Goal: Navigation & Orientation: Understand site structure

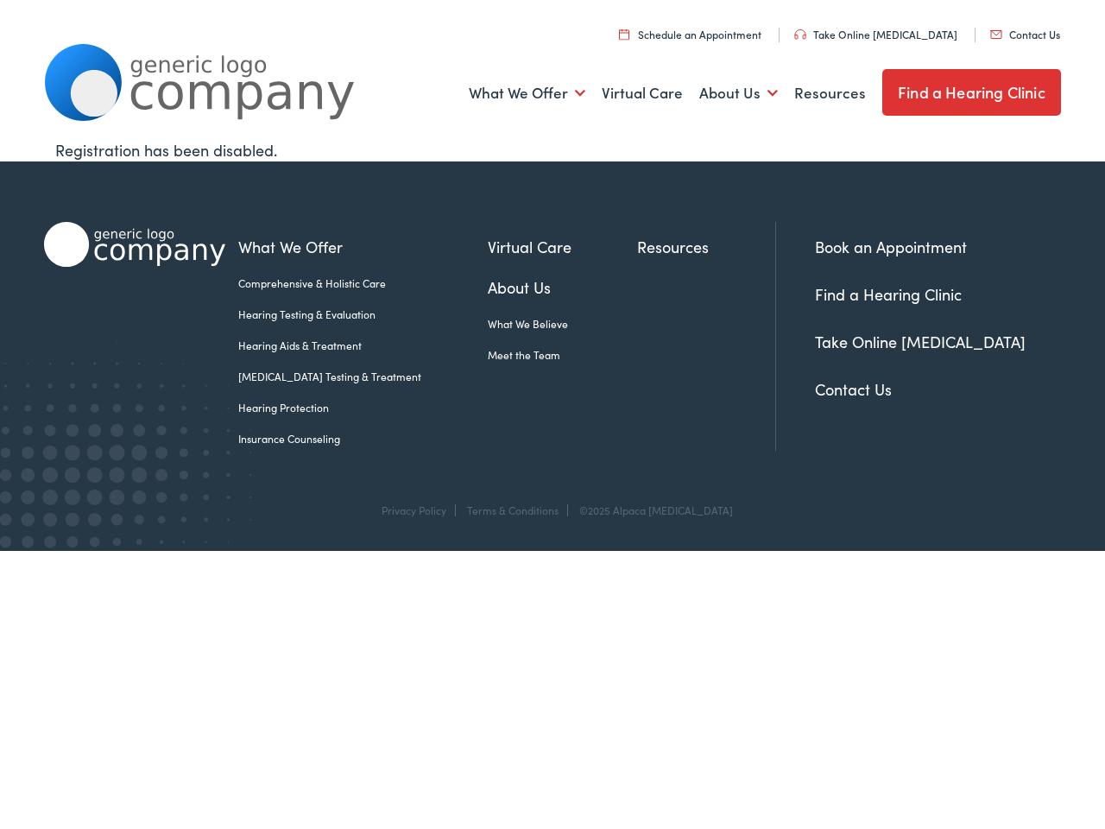
click at [528, 93] on link "What We Offer" at bounding box center [527, 93] width 117 height 64
click at [738, 93] on link "About Us" at bounding box center [738, 93] width 79 height 64
click at [528, 93] on link "What We Offer" at bounding box center [527, 93] width 117 height 64
click at [738, 93] on link "About Us" at bounding box center [738, 93] width 79 height 64
